Goal: Transaction & Acquisition: Purchase product/service

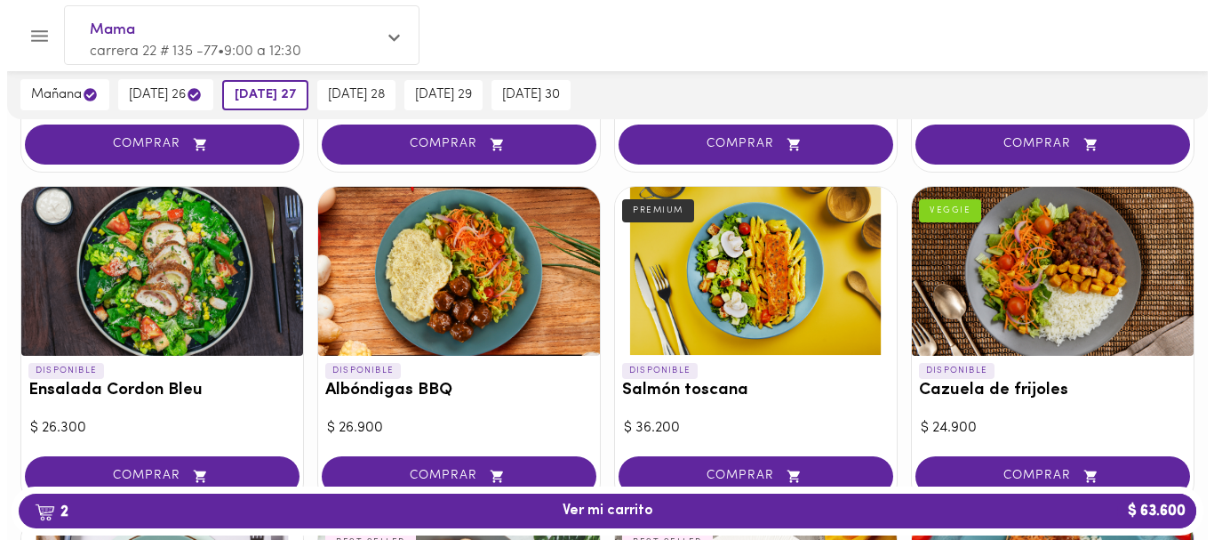
scroll to position [1394, 0]
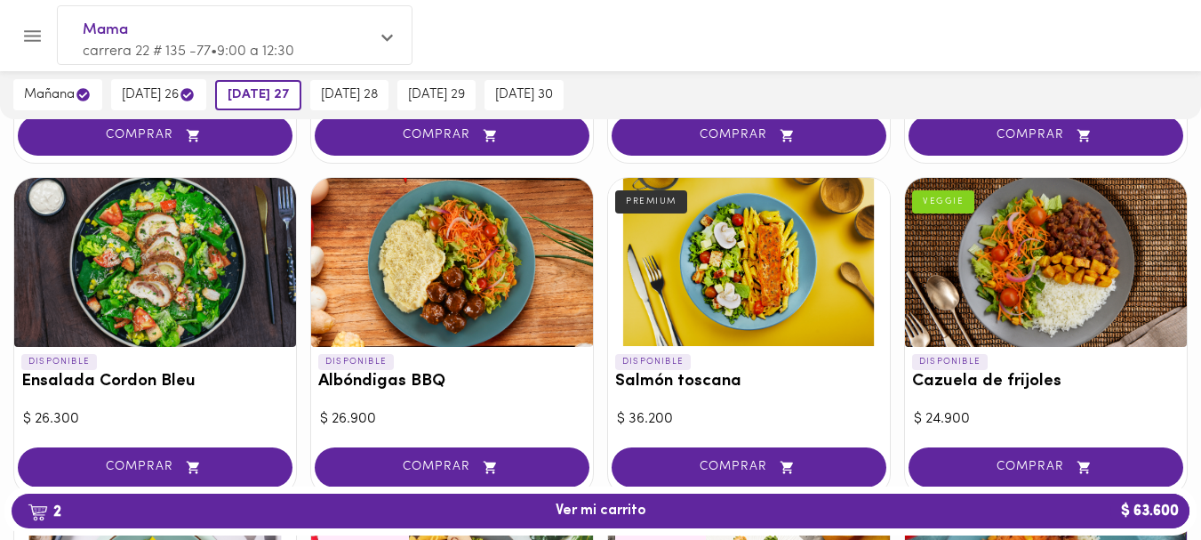
click at [734, 281] on div at bounding box center [749, 262] width 282 height 169
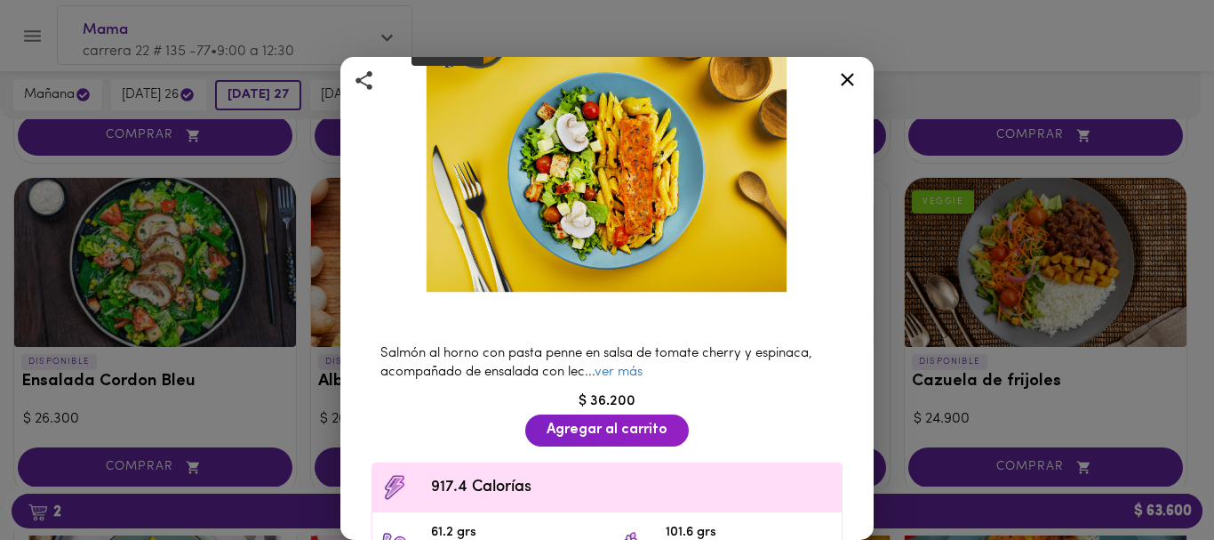
scroll to position [124, 0]
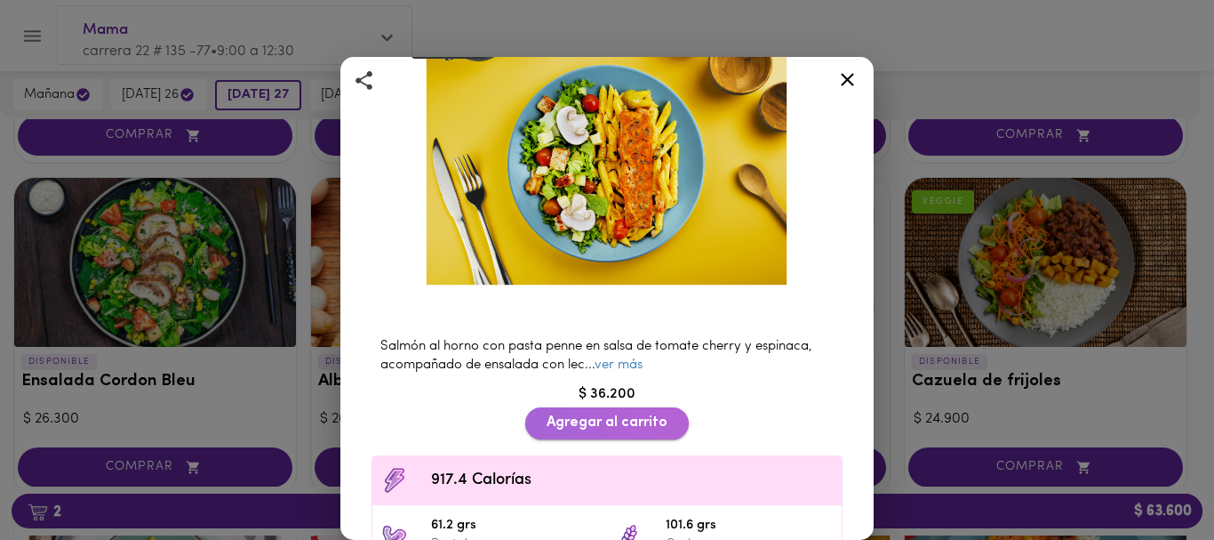
click at [567, 414] on span "Agregar al carrito" at bounding box center [607, 422] width 121 height 17
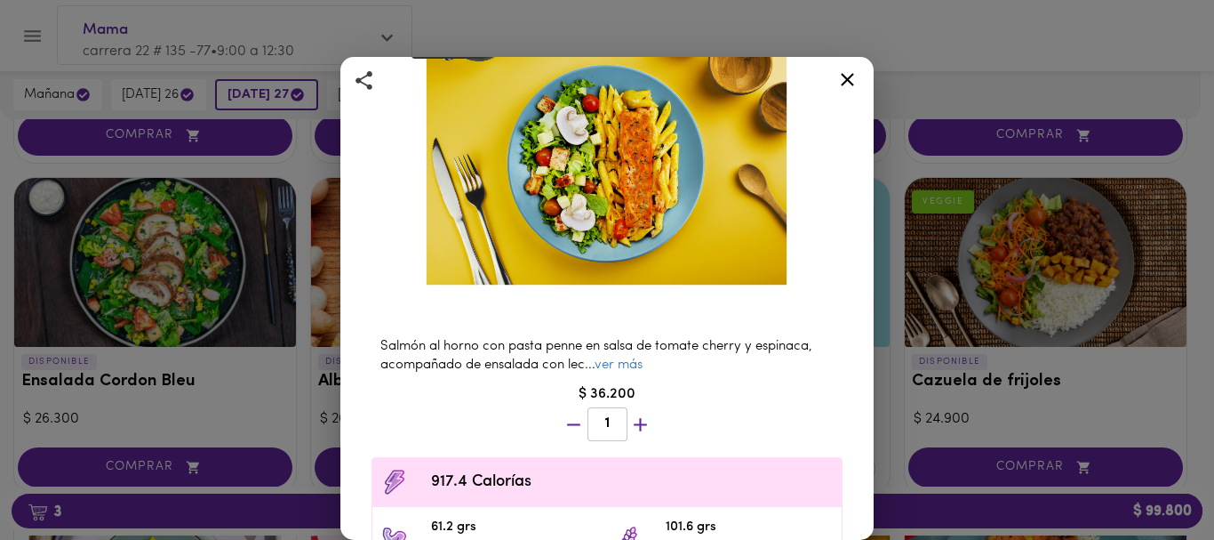
click at [847, 76] on icon at bounding box center [848, 79] width 22 height 22
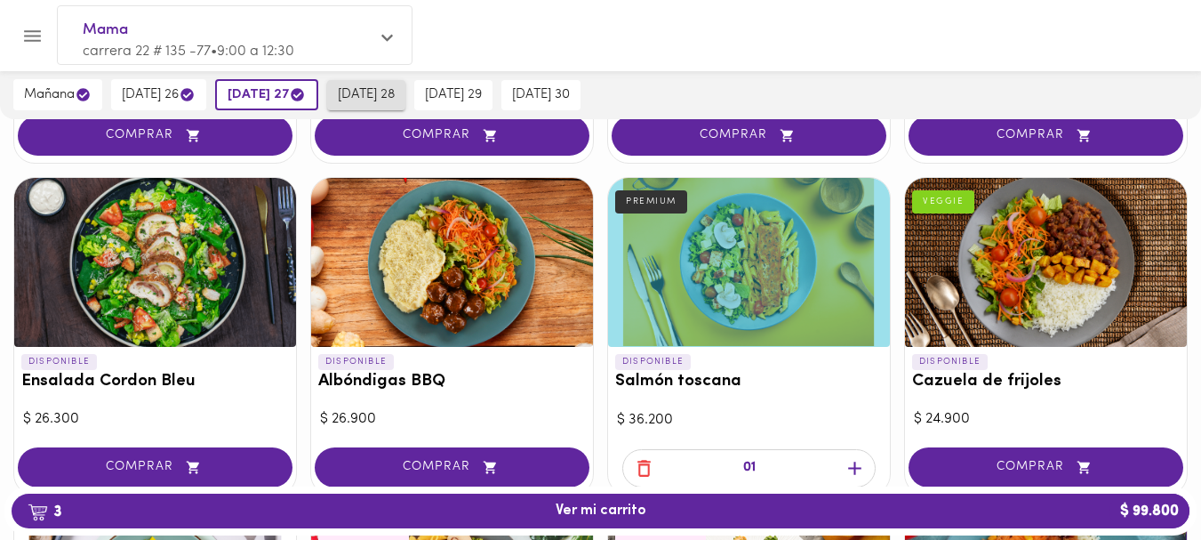
click at [385, 97] on span "[DATE] 28" at bounding box center [366, 95] width 57 height 16
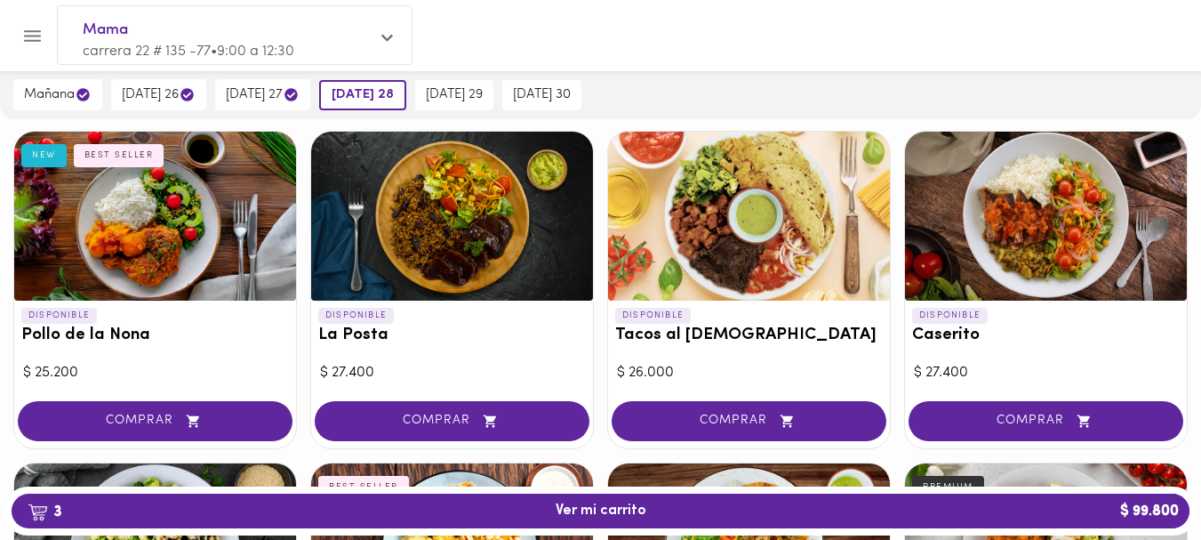
scroll to position [768, 0]
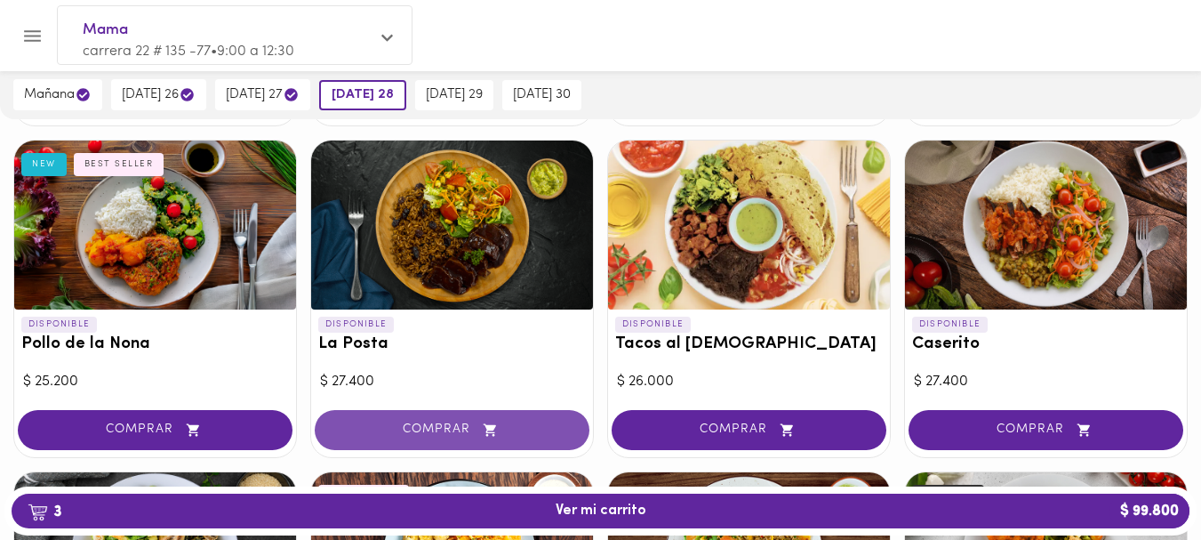
click at [437, 423] on span "COMPRAR" at bounding box center [452, 429] width 230 height 15
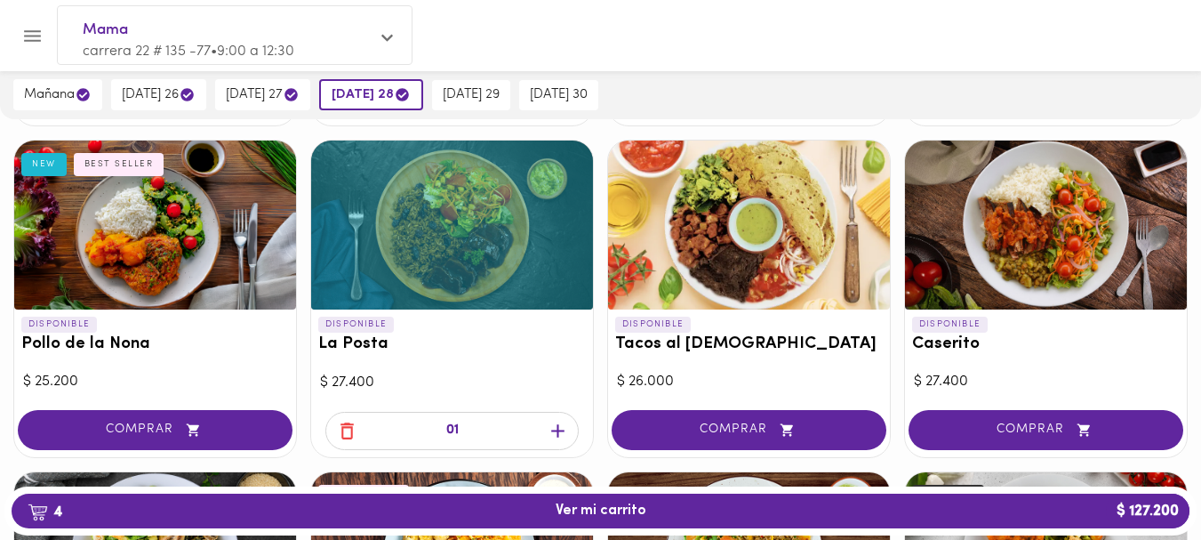
click at [492, 92] on span "[DATE] 29" at bounding box center [471, 95] width 57 height 16
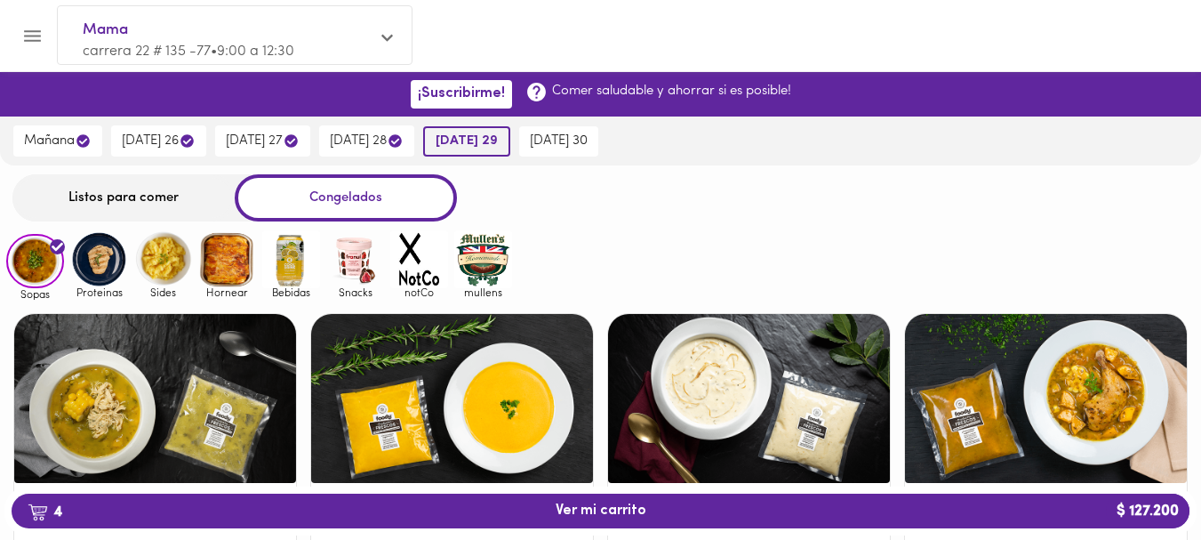
click at [498, 134] on span "[DATE] 29" at bounding box center [467, 141] width 62 height 16
click at [113, 191] on div "Listos para comer" at bounding box center [123, 197] width 222 height 47
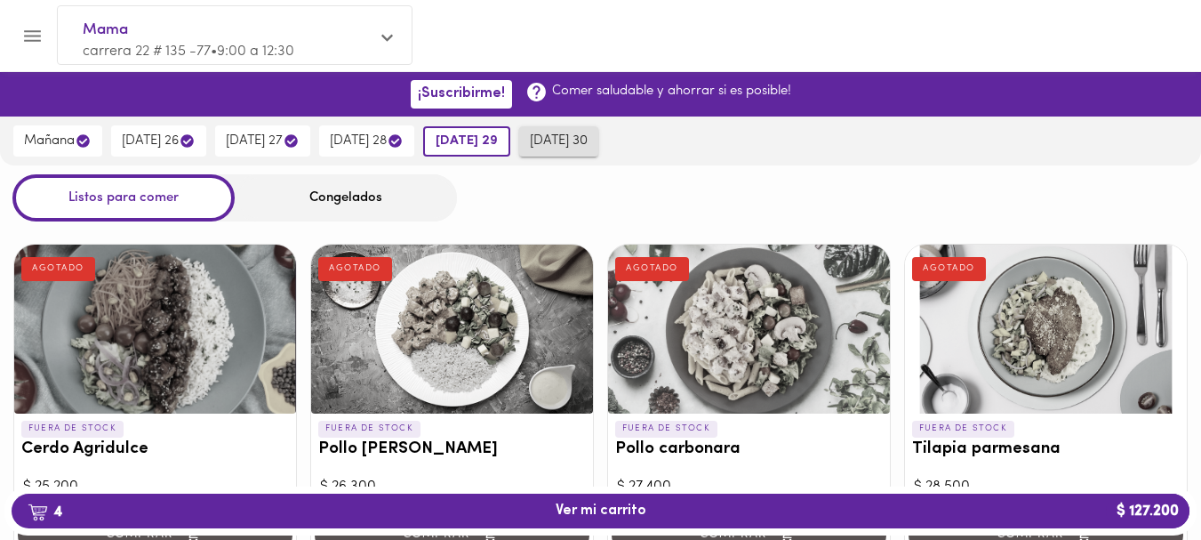
click at [588, 136] on span "[DATE] 30" at bounding box center [559, 141] width 58 height 16
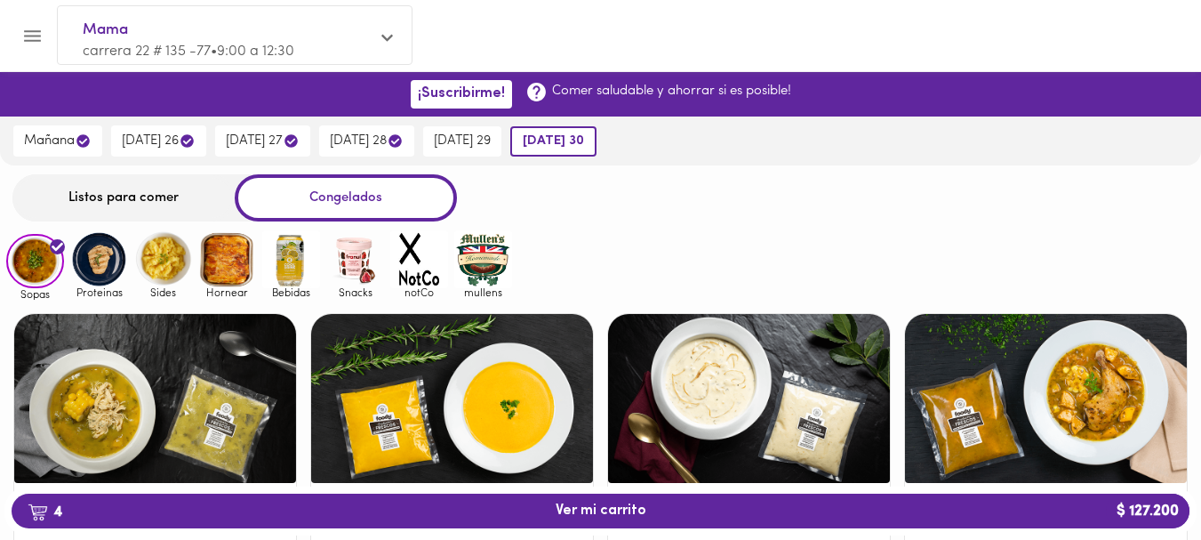
click at [117, 195] on div "Listos para comer" at bounding box center [123, 197] width 222 height 47
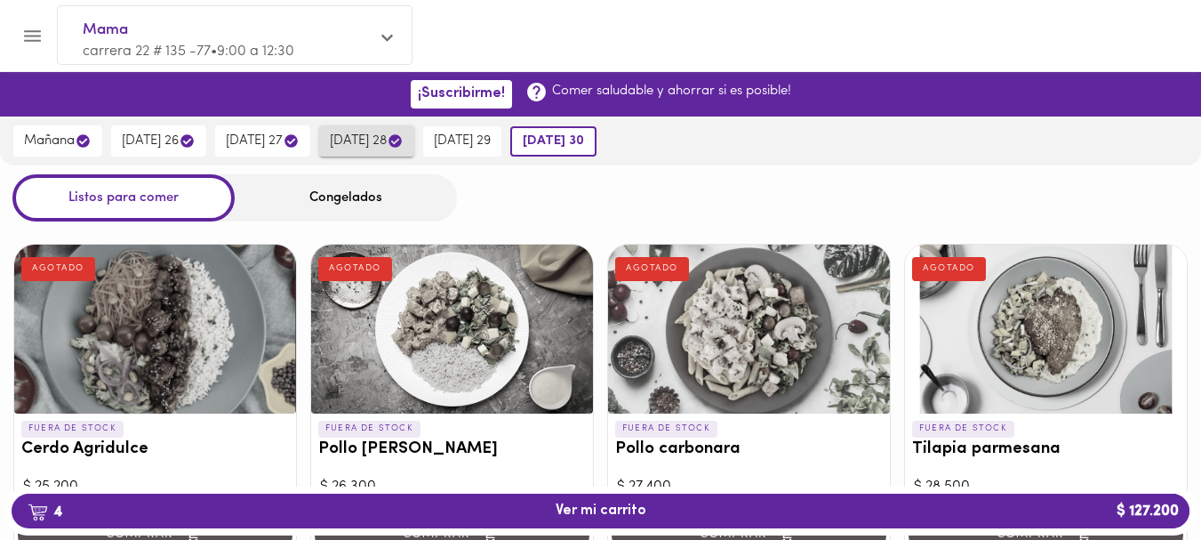
click at [386, 143] on span "[DATE] 28" at bounding box center [367, 140] width 74 height 17
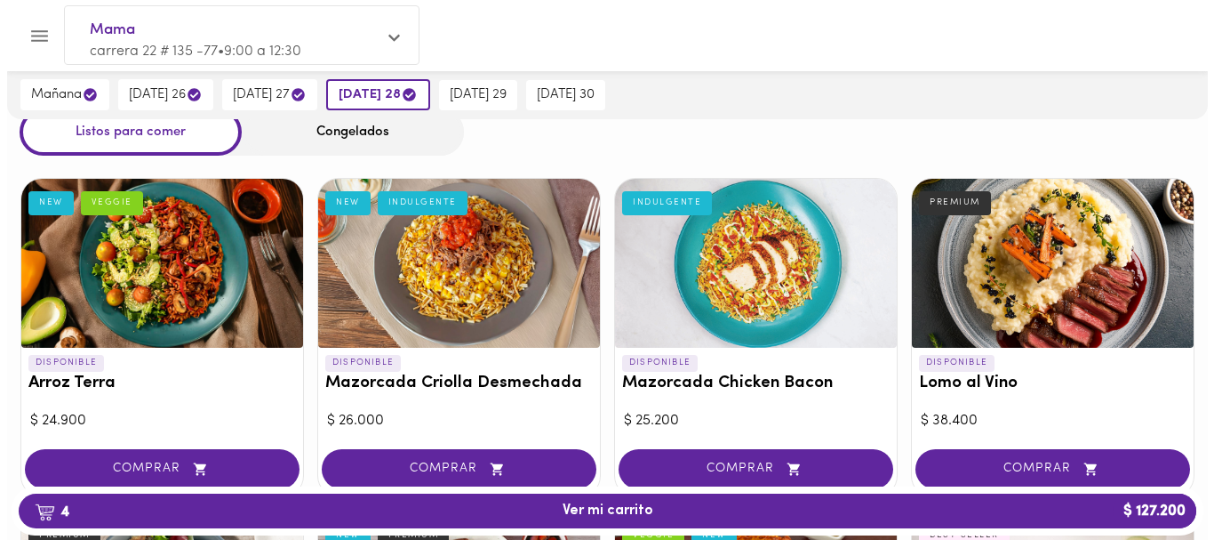
scroll to position [97, 0]
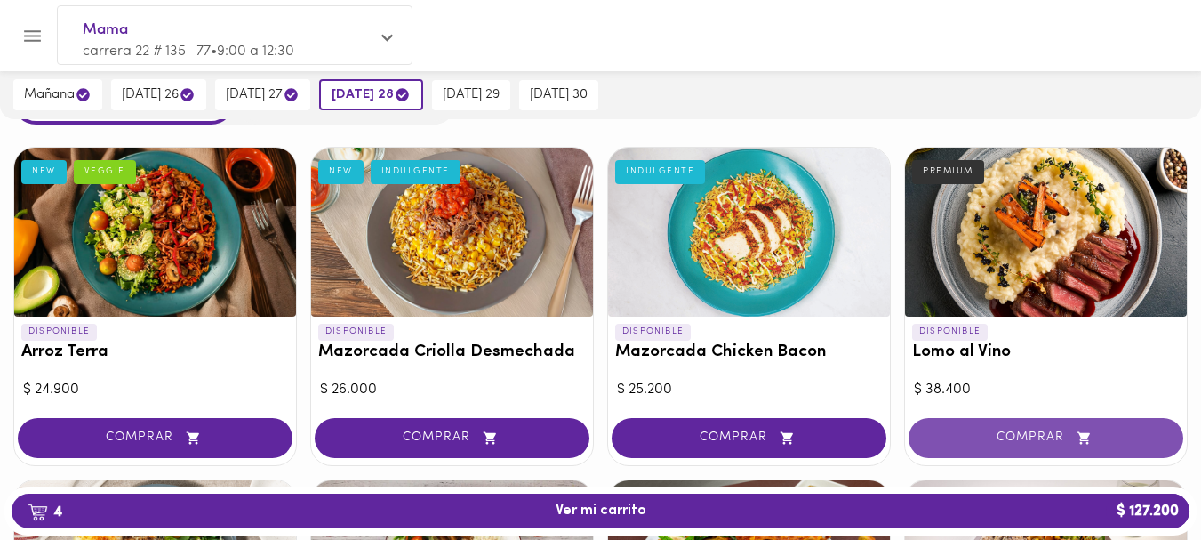
click at [997, 438] on span "COMPRAR" at bounding box center [1046, 437] width 230 height 15
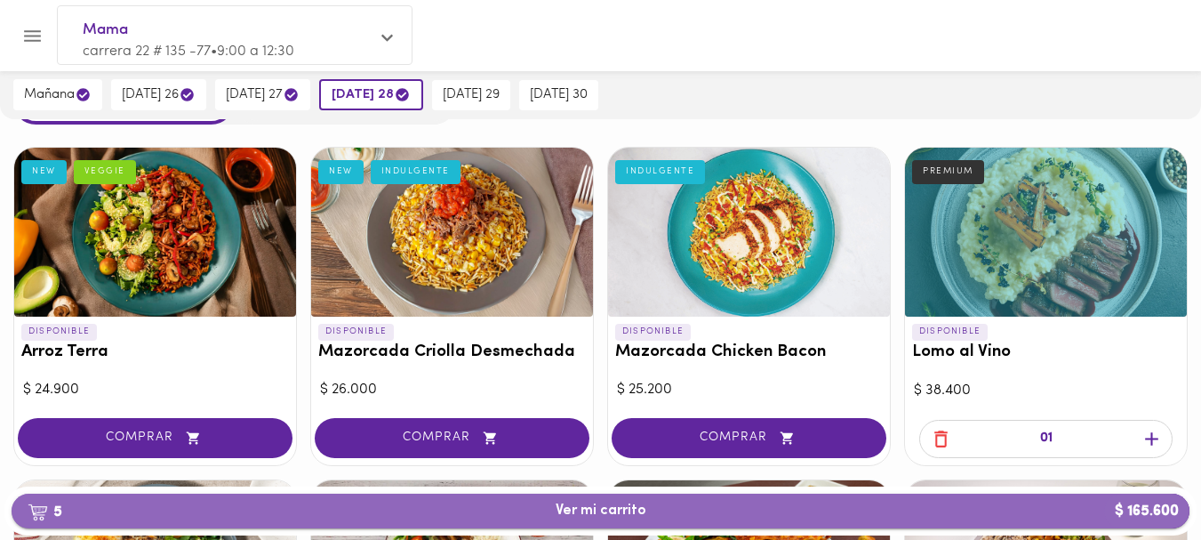
click at [594, 510] on span "5 Ver mi carrito $ 165.600" at bounding box center [601, 510] width 91 height 17
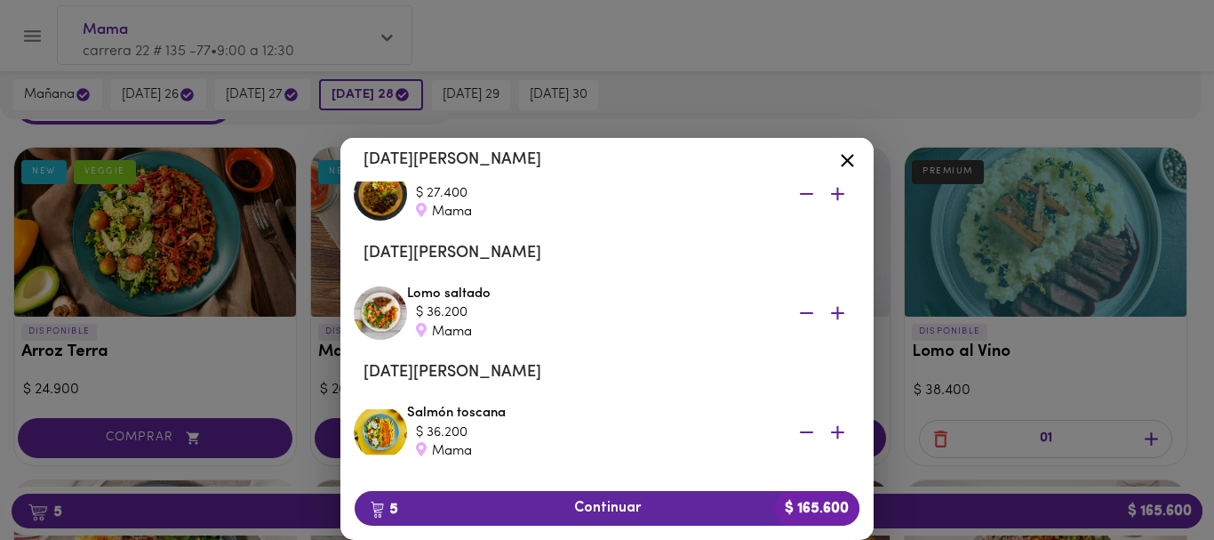
scroll to position [93, 0]
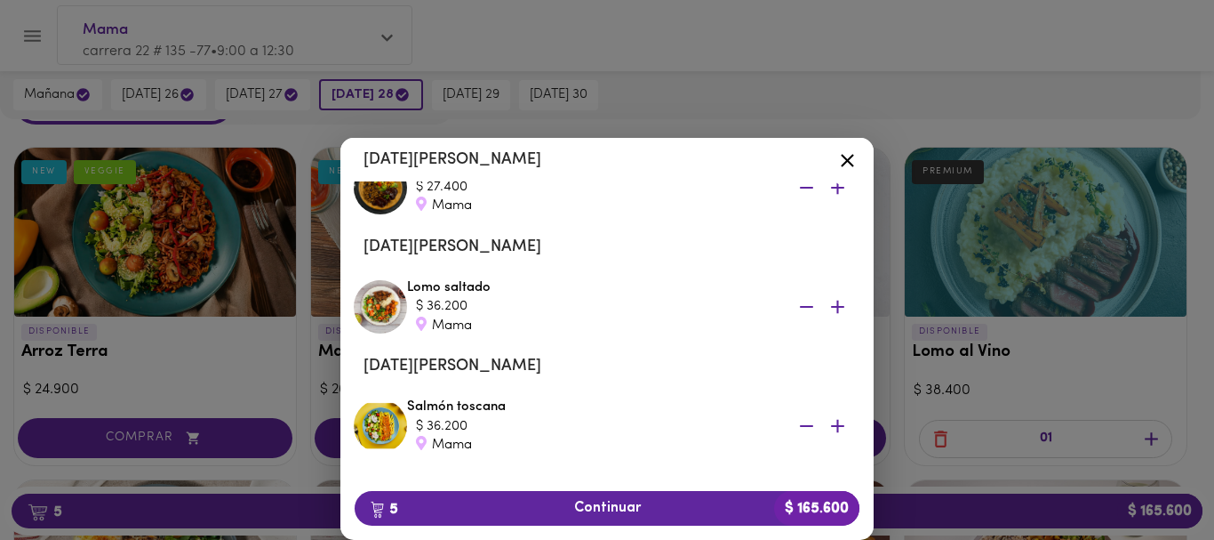
click at [859, 286] on div "Tu Carrito [DATE][PERSON_NAME] La Posta $ 27.400 Mama [DATE][PERSON_NAME] Lomo …" at bounding box center [607, 410] width 533 height 732
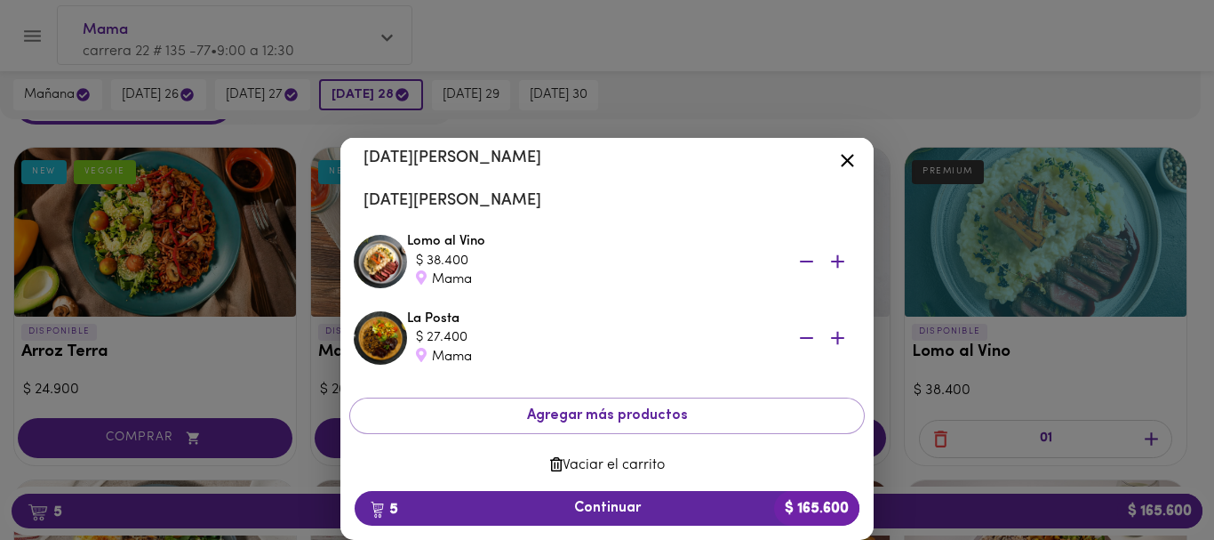
scroll to position [393, 0]
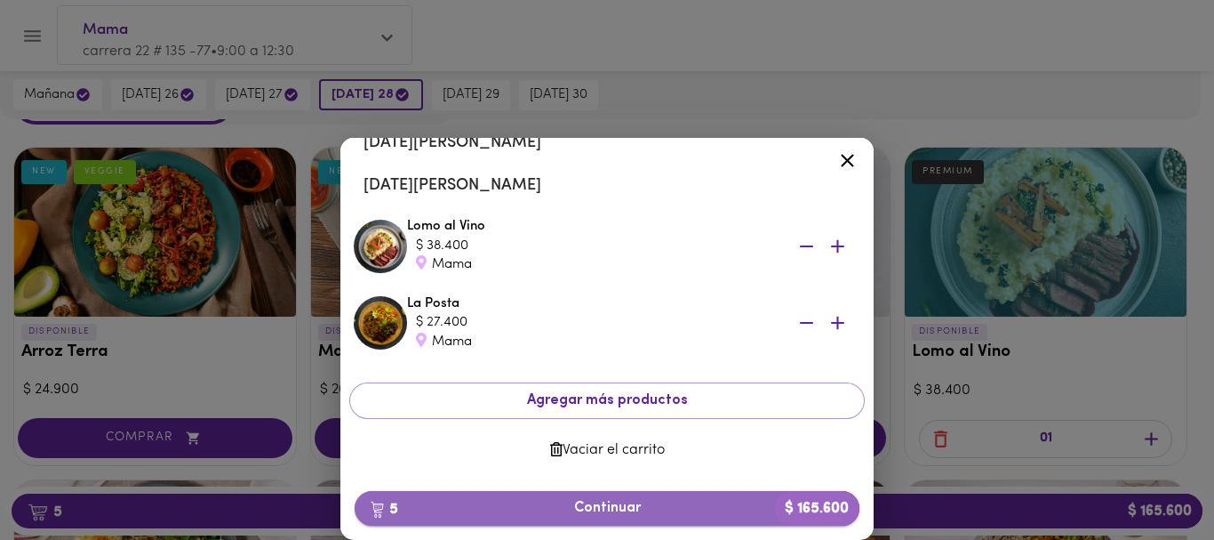
click at [566, 510] on span "5 Continuar $ 165.600" at bounding box center [607, 508] width 477 height 17
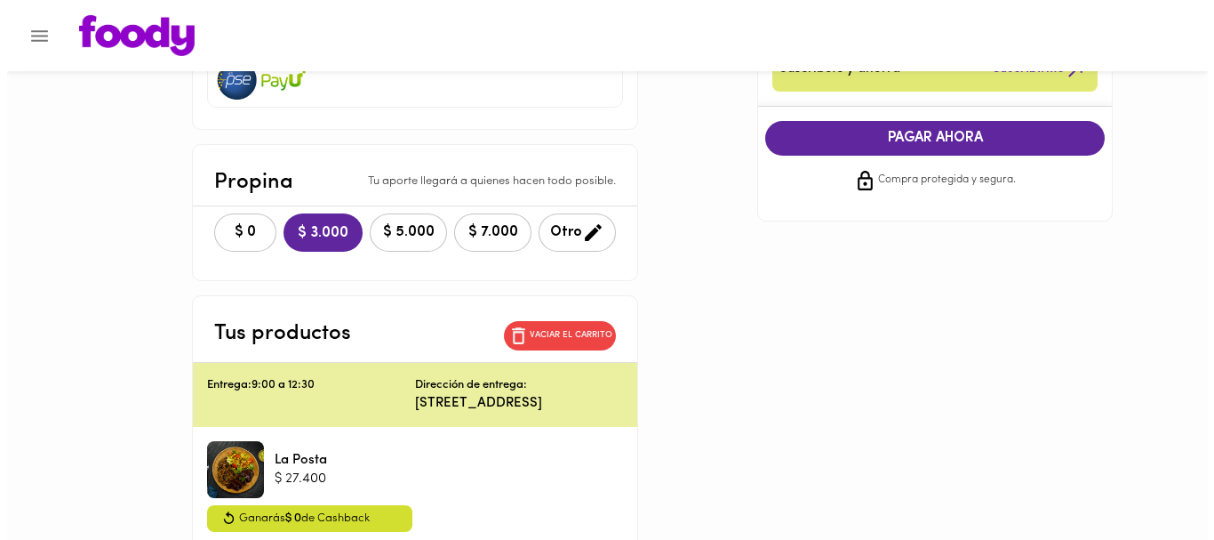
scroll to position [357, 0]
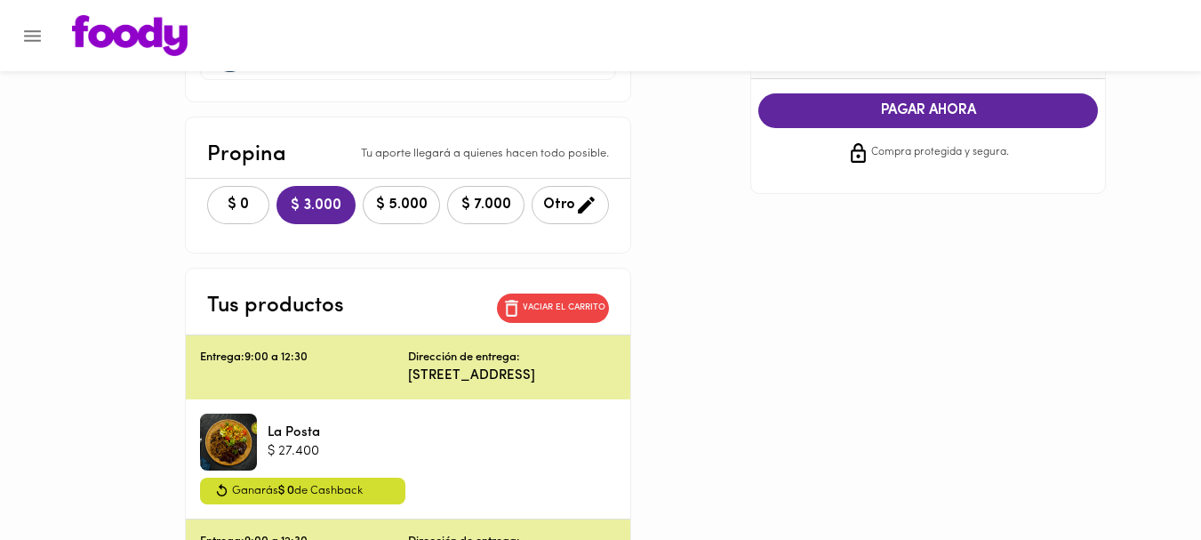
click at [571, 195] on span "Otro" at bounding box center [570, 205] width 54 height 22
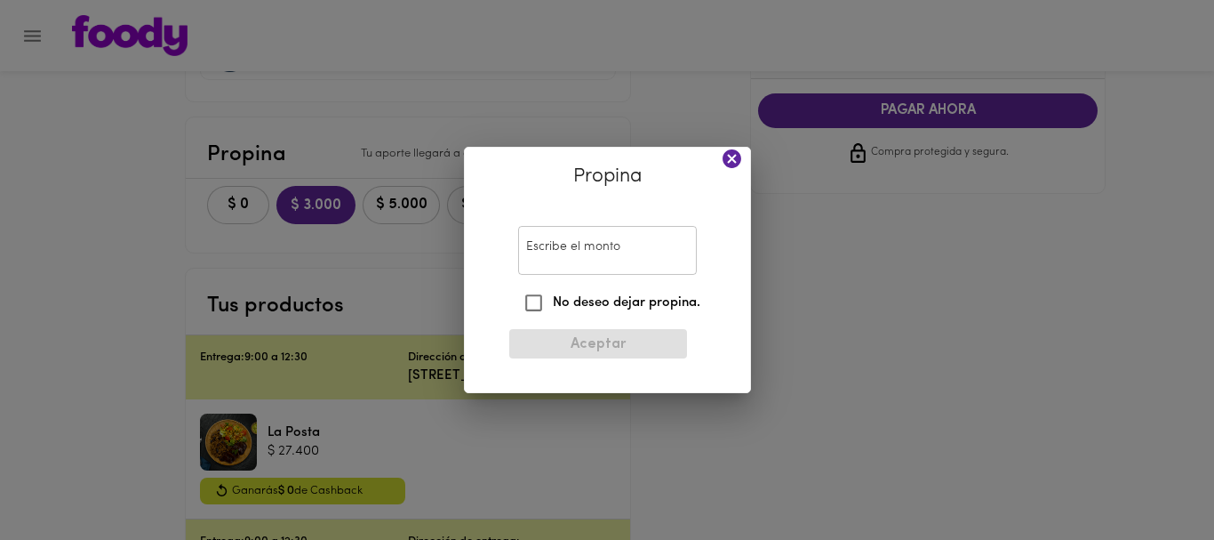
click at [538, 247] on input "Escribe el monto" at bounding box center [607, 250] width 179 height 49
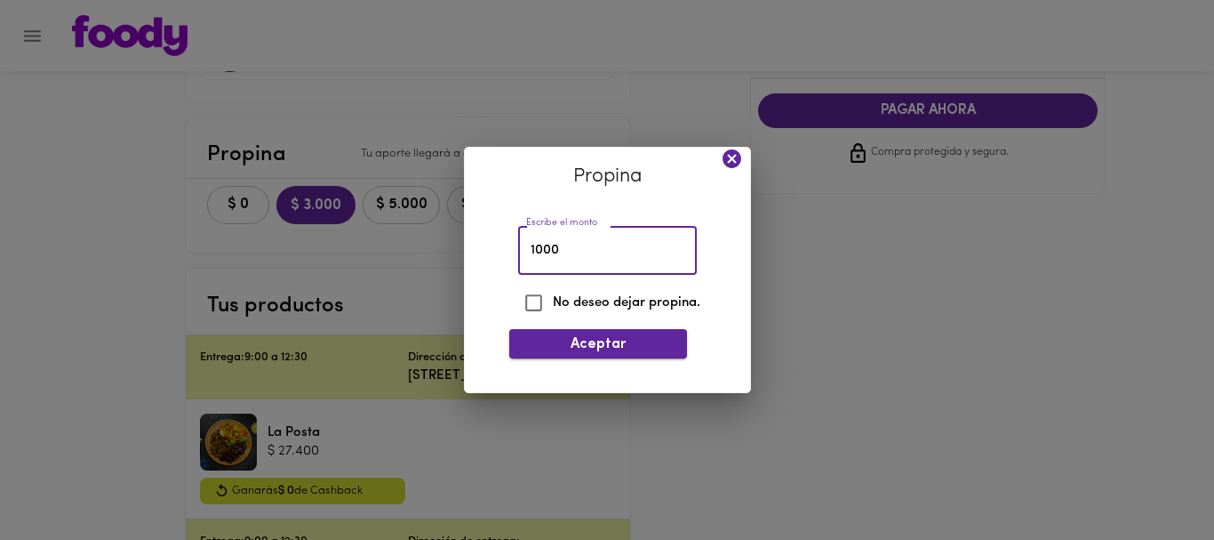
type input "1000"
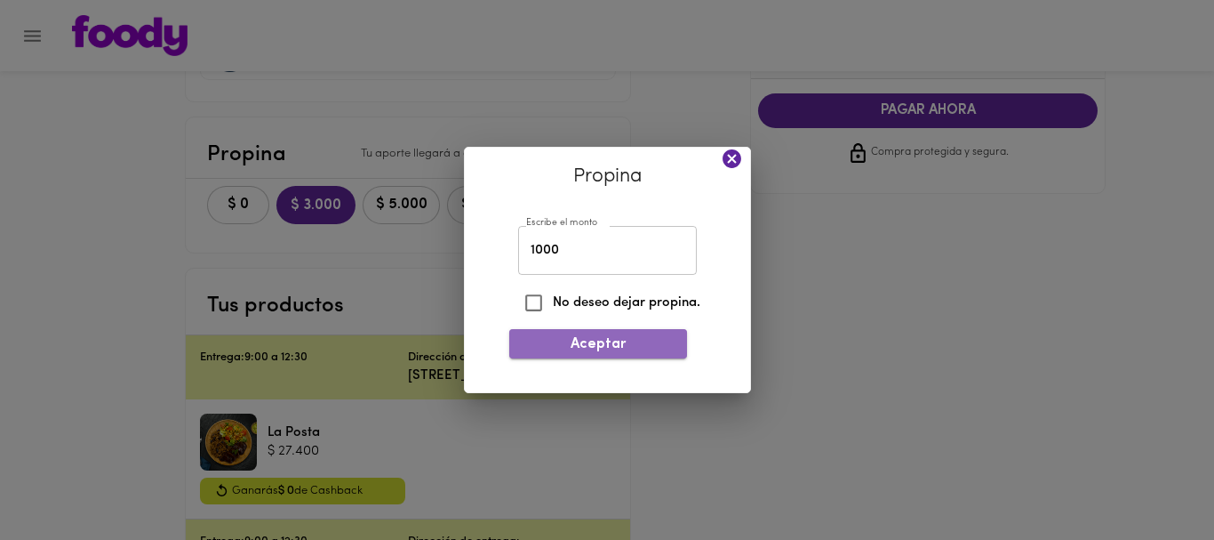
click at [598, 341] on span "Aceptar" at bounding box center [598, 344] width 149 height 17
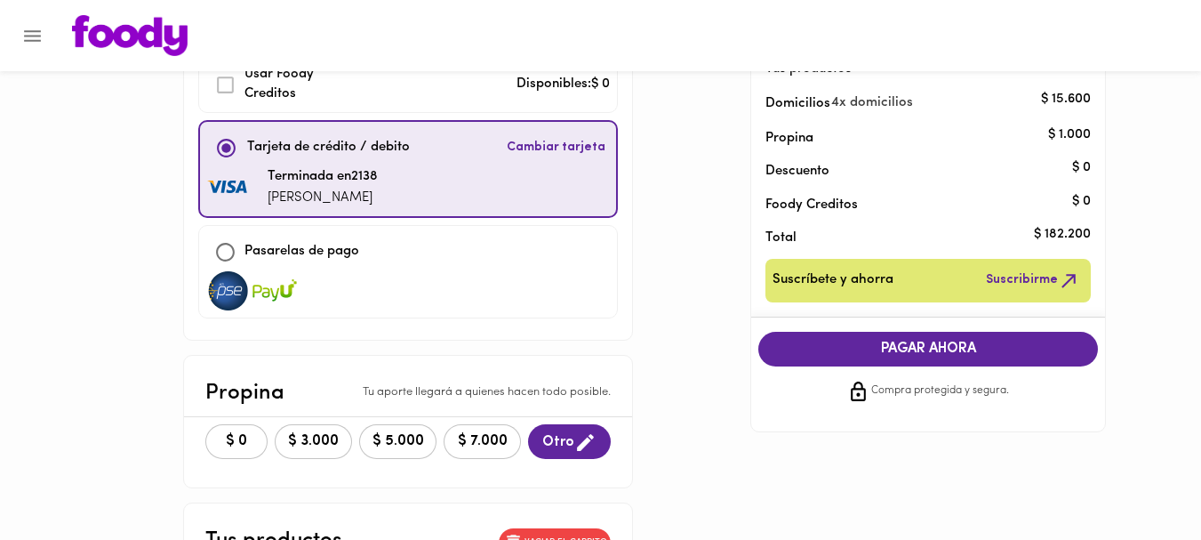
scroll to position [111, 0]
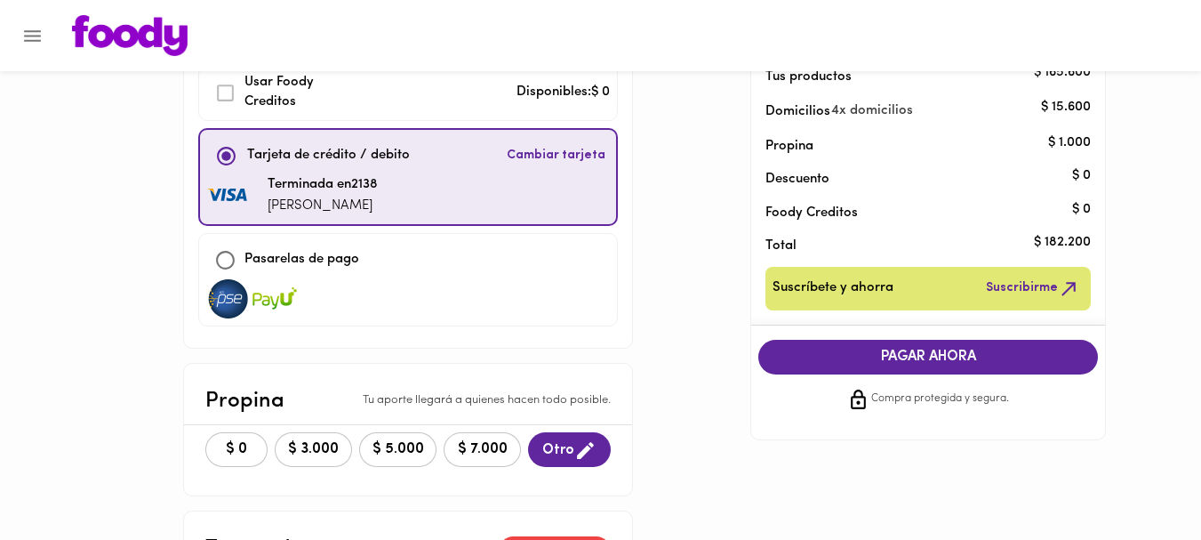
click at [907, 354] on span "PAGAR AHORA" at bounding box center [928, 357] width 304 height 17
